Goal: Check status

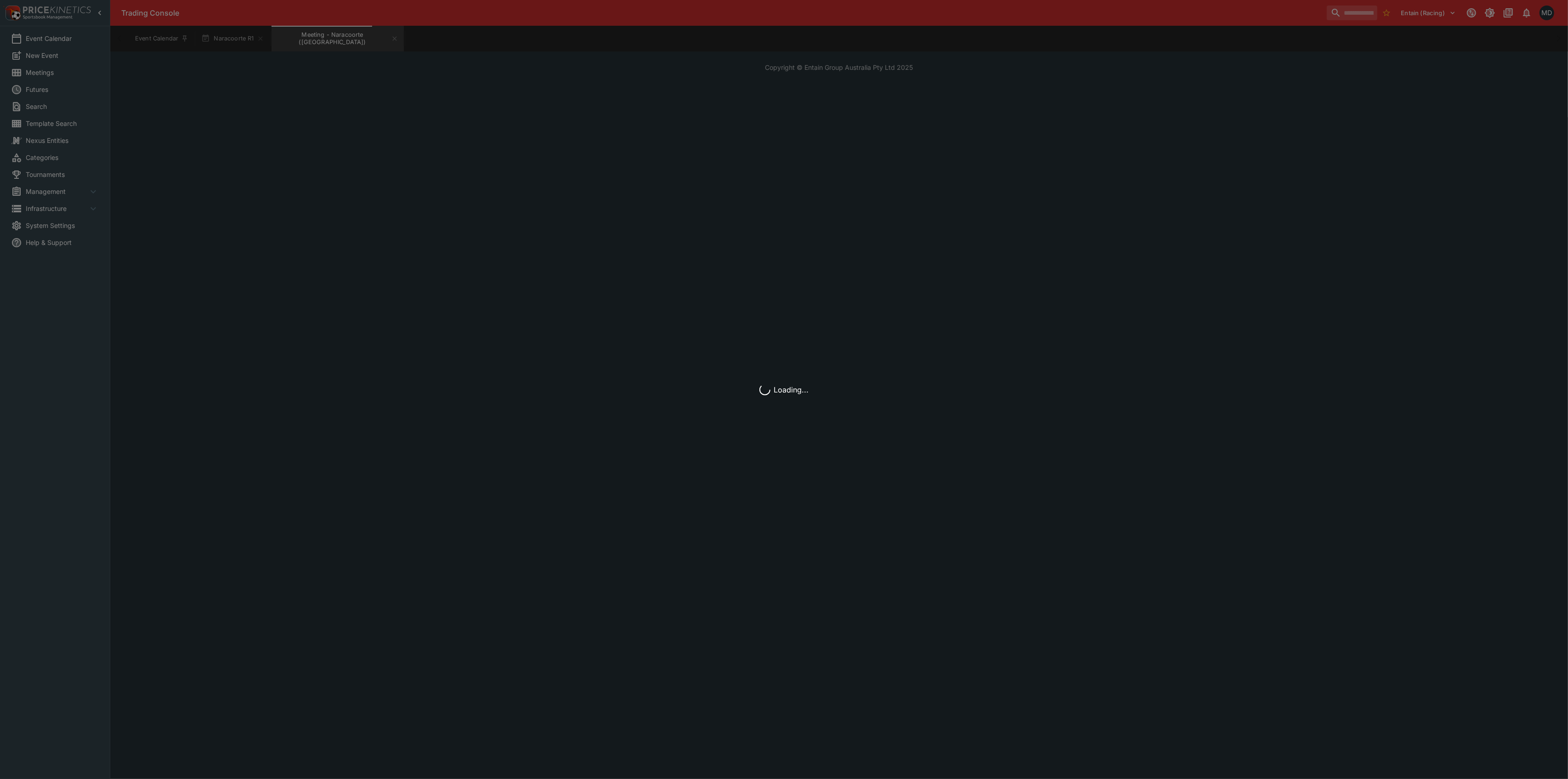
drag, startPoint x: 481, startPoint y: 278, endPoint x: 579, endPoint y: 243, distance: 104.1
click at [579, 243] on div "Loading..." at bounding box center [784, 390] width 1568 height 779
click at [88, 135] on div "Loading..." at bounding box center [784, 390] width 1568 height 779
click at [601, 156] on div "Loading..." at bounding box center [784, 390] width 1568 height 779
drag, startPoint x: 433, startPoint y: 284, endPoint x: 442, endPoint y: 284, distance: 9.0
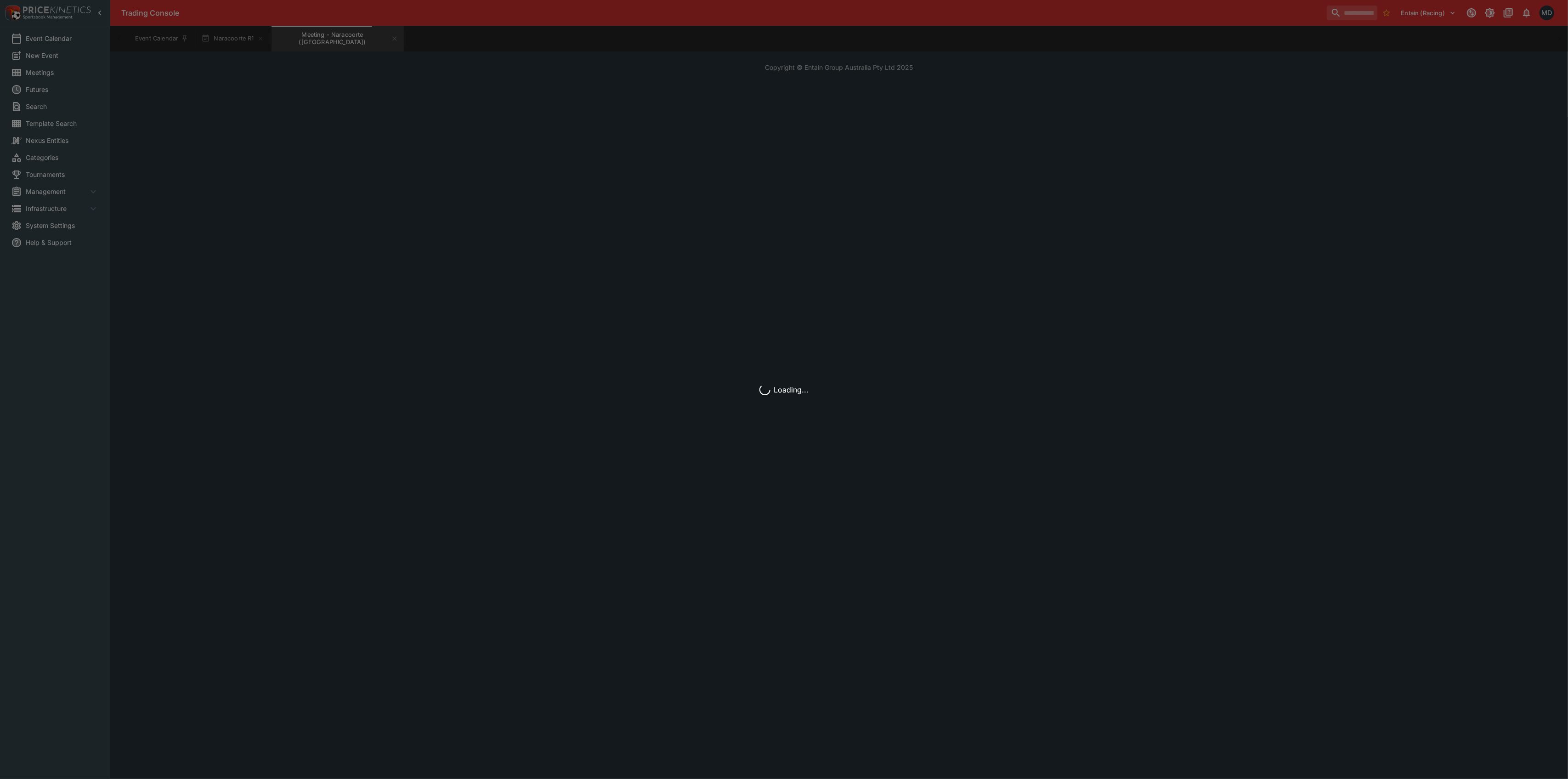
click at [433, 284] on div "Loading..." at bounding box center [784, 390] width 1568 height 779
